Goal: Use online tool/utility: Use online tool/utility

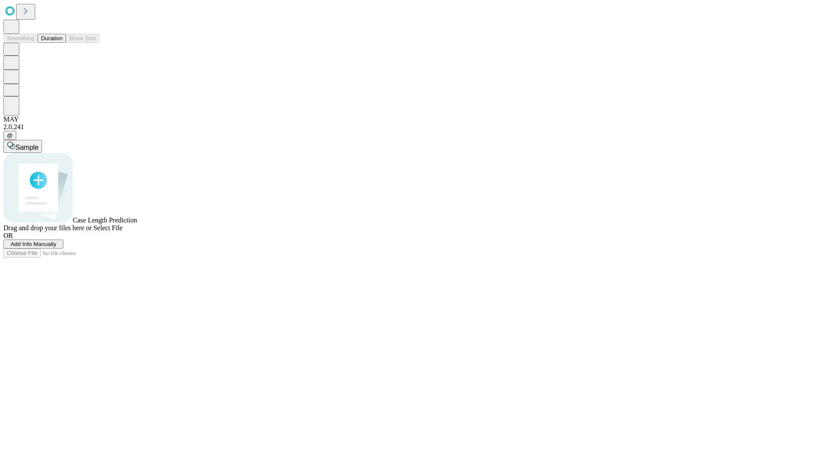
click at [122, 232] on span "Select File" at bounding box center [107, 227] width 29 height 7
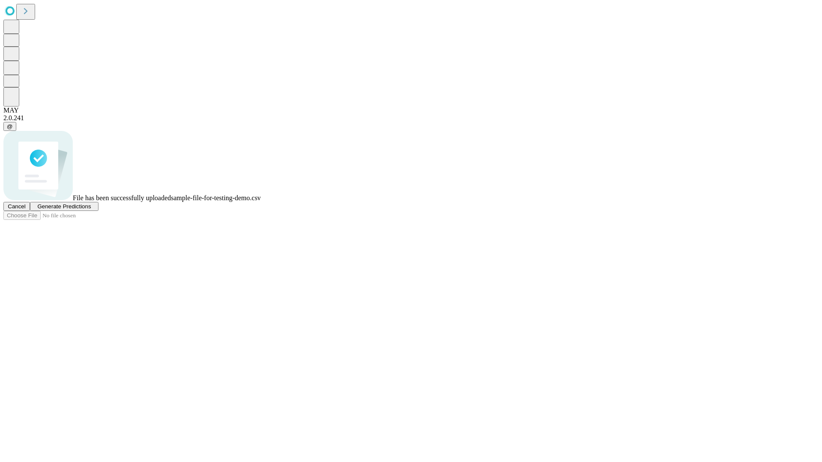
click at [91, 210] on span "Generate Predictions" at bounding box center [64, 206] width 54 height 6
